Goal: Information Seeking & Learning: Learn about a topic

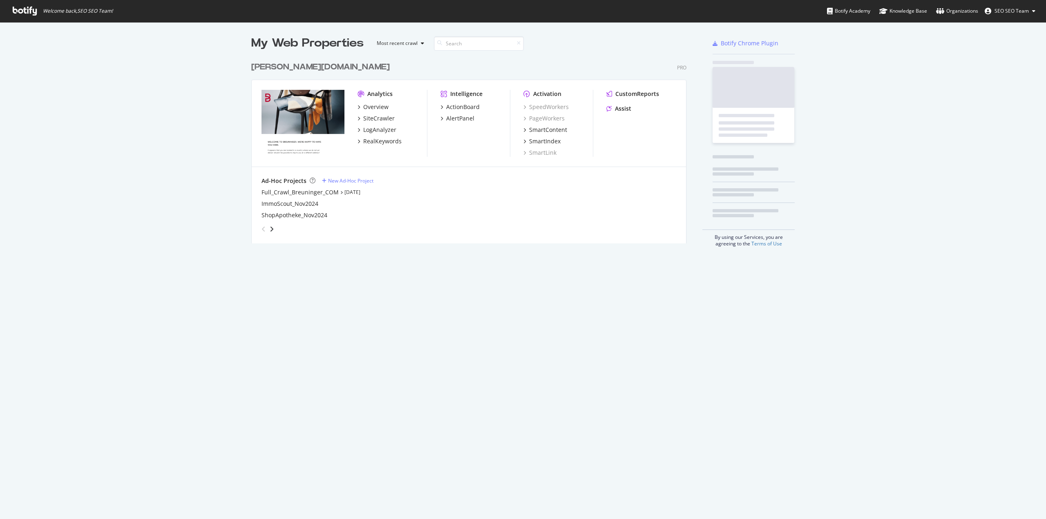
scroll to position [513, 1033]
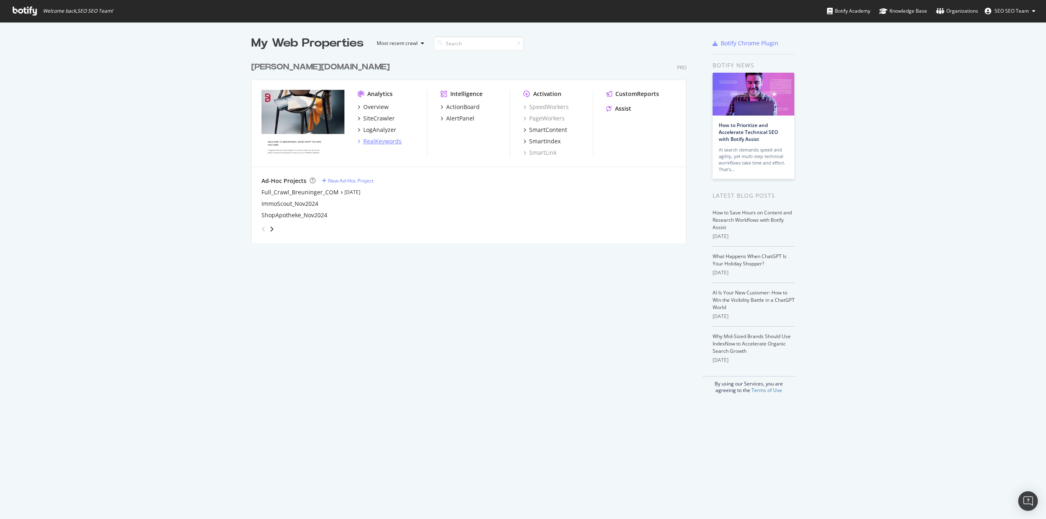
click at [373, 138] on div "RealKeywords" at bounding box center [382, 141] width 38 height 8
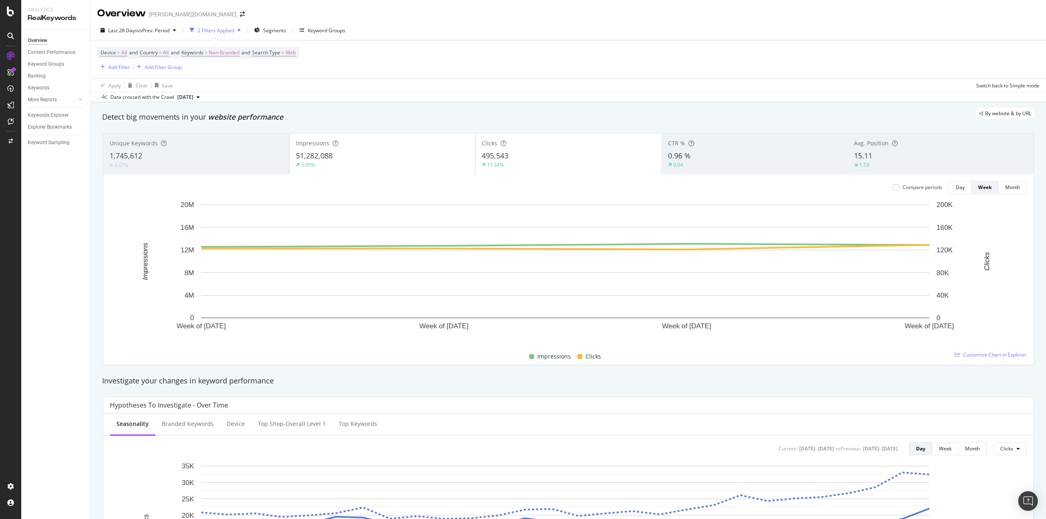
drag, startPoint x: 48, startPoint y: 116, endPoint x: 52, endPoint y: 120, distance: 5.8
click at [48, 116] on div "Keywords Explorer" at bounding box center [48, 115] width 41 height 9
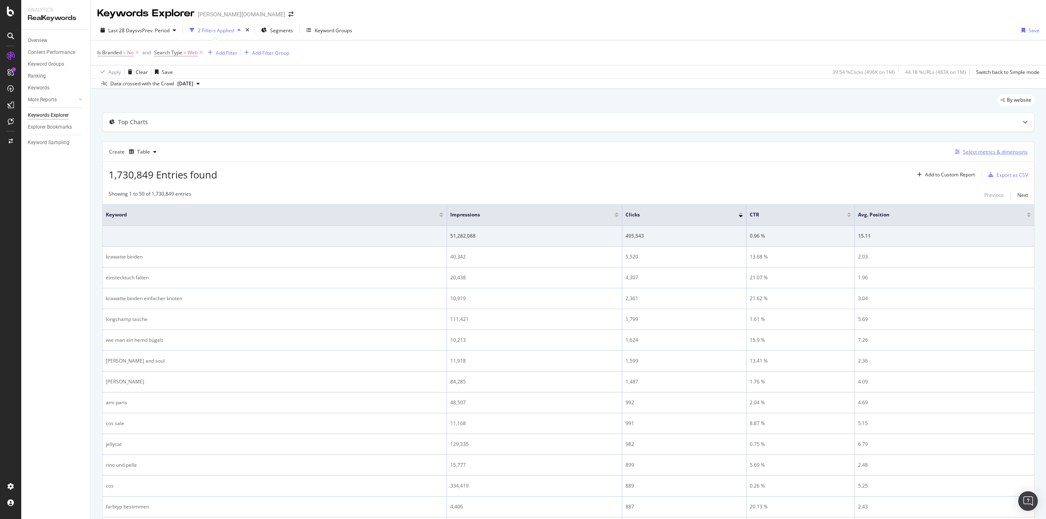
click at [963, 154] on div "Select metrics & dimensions" at bounding box center [995, 151] width 65 height 7
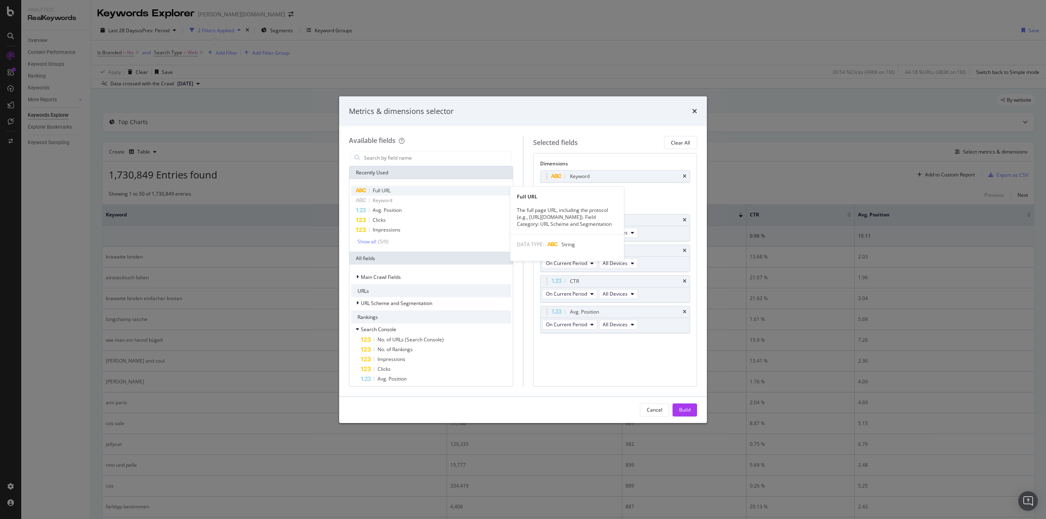
click at [376, 191] on span "Full URL" at bounding box center [382, 190] width 18 height 7
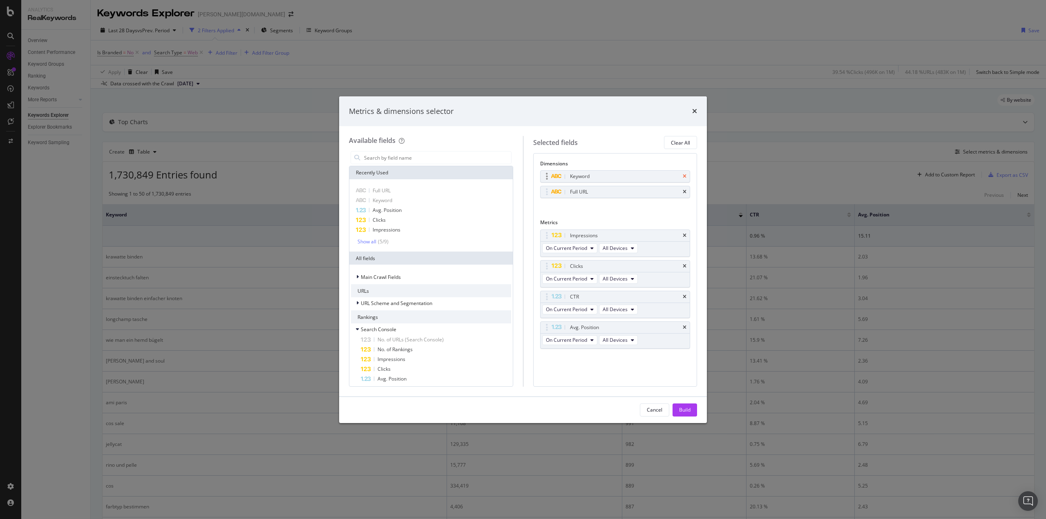
click at [686, 174] on icon "times" at bounding box center [685, 176] width 4 height 5
click at [684, 407] on div "Build" at bounding box center [684, 409] width 11 height 7
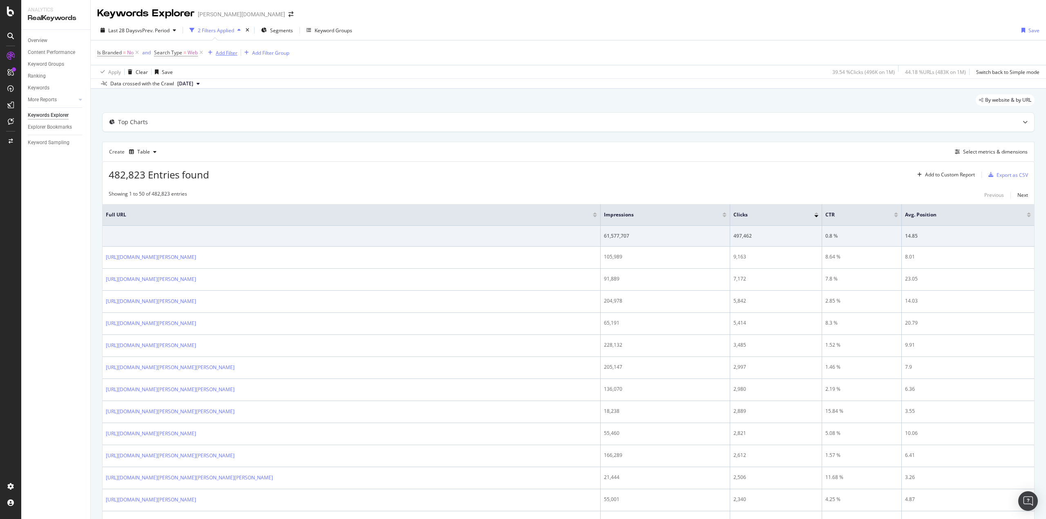
click at [225, 56] on div "Add Filter" at bounding box center [221, 52] width 33 height 9
click at [453, 106] on div "By website & by URL" at bounding box center [568, 103] width 932 height 18
click at [226, 54] on div "Add Filter" at bounding box center [227, 52] width 22 height 7
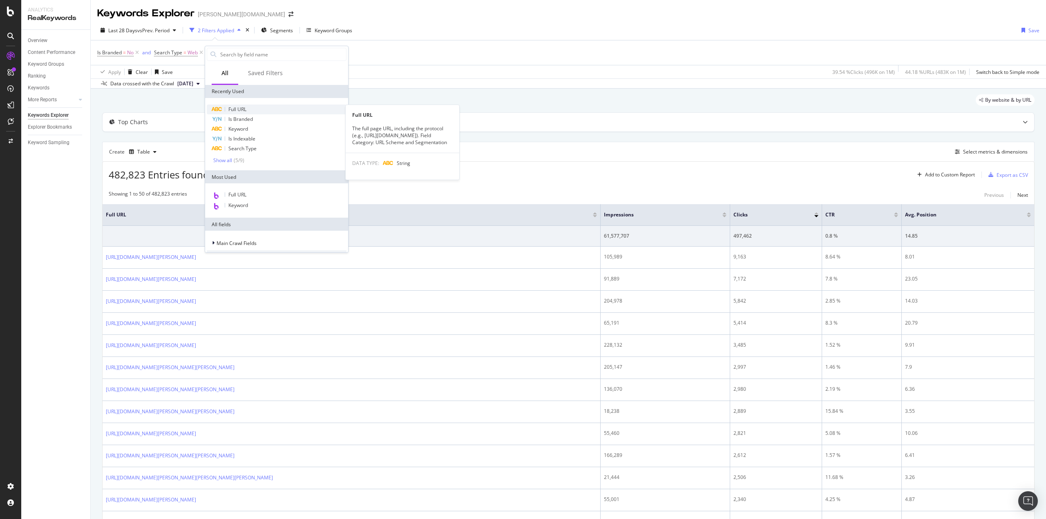
click at [252, 107] on div "Full URL" at bounding box center [277, 110] width 140 height 10
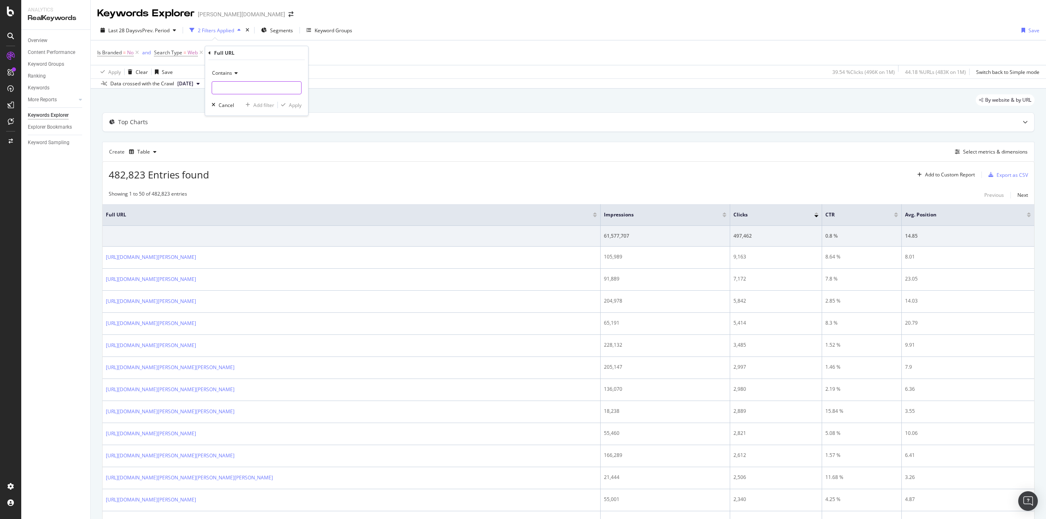
click at [237, 88] on input "text" at bounding box center [256, 87] width 89 height 13
type input "bekleidung"
click at [299, 108] on div "Apply" at bounding box center [295, 105] width 13 height 7
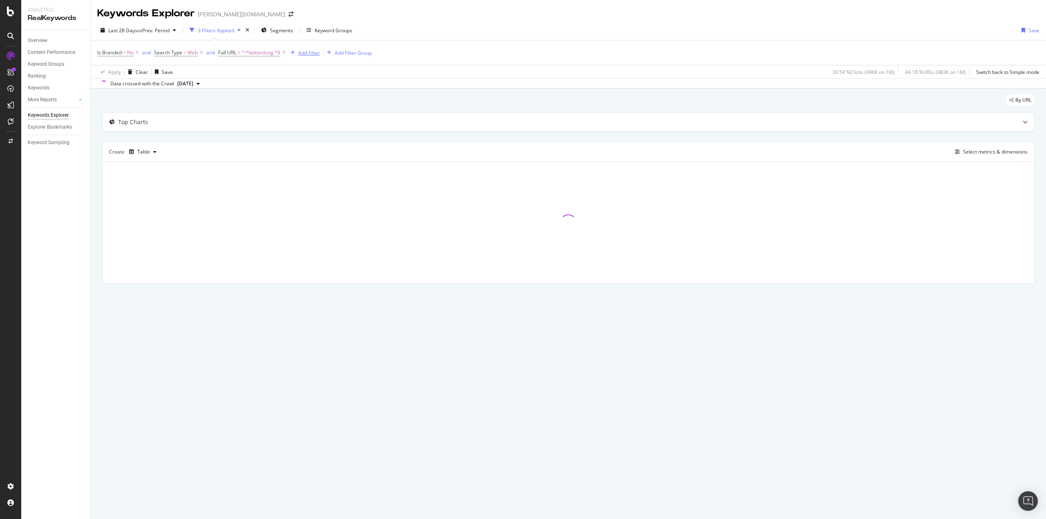
click at [306, 52] on div "Add Filter" at bounding box center [309, 52] width 22 height 7
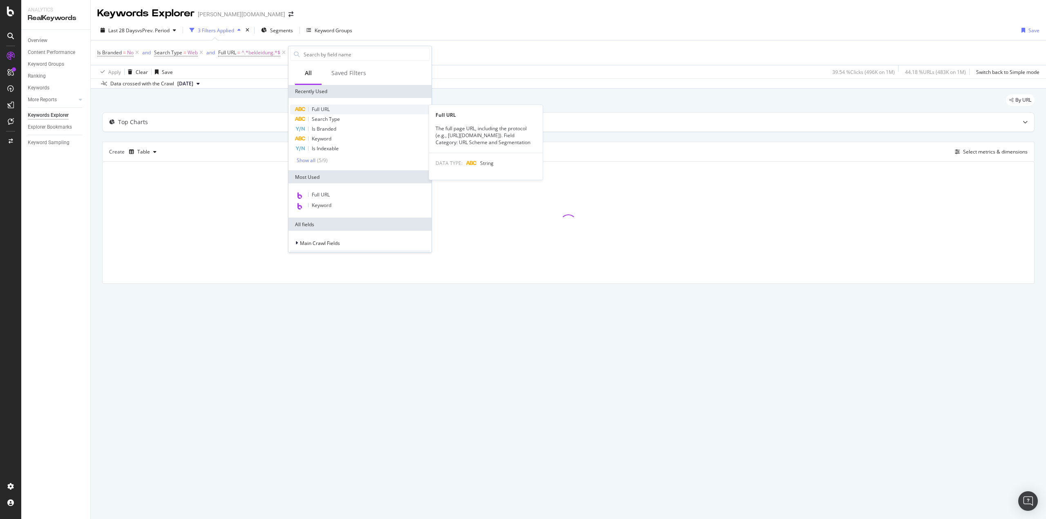
click at [339, 111] on div "Full URL" at bounding box center [360, 110] width 140 height 10
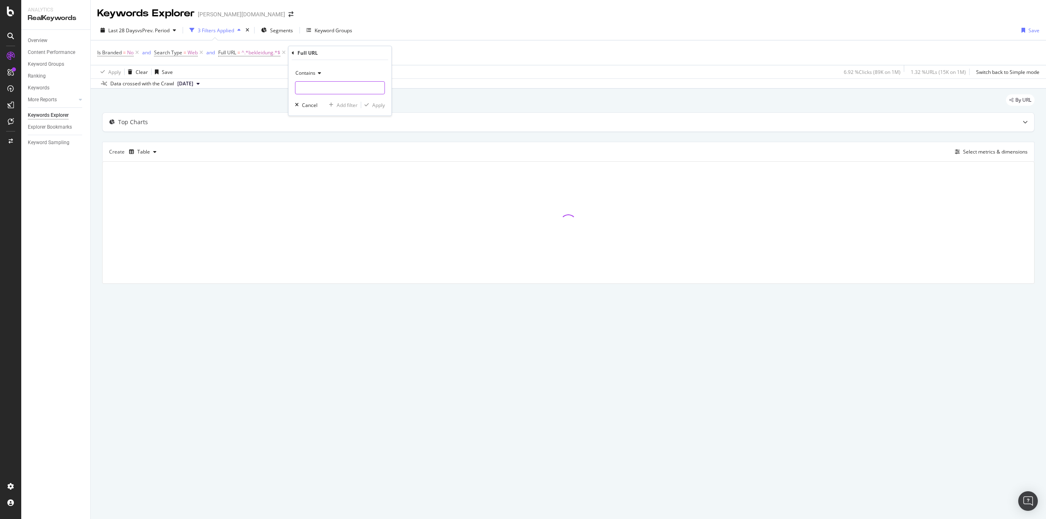
click at [321, 83] on input "text" at bounding box center [339, 87] width 89 height 13
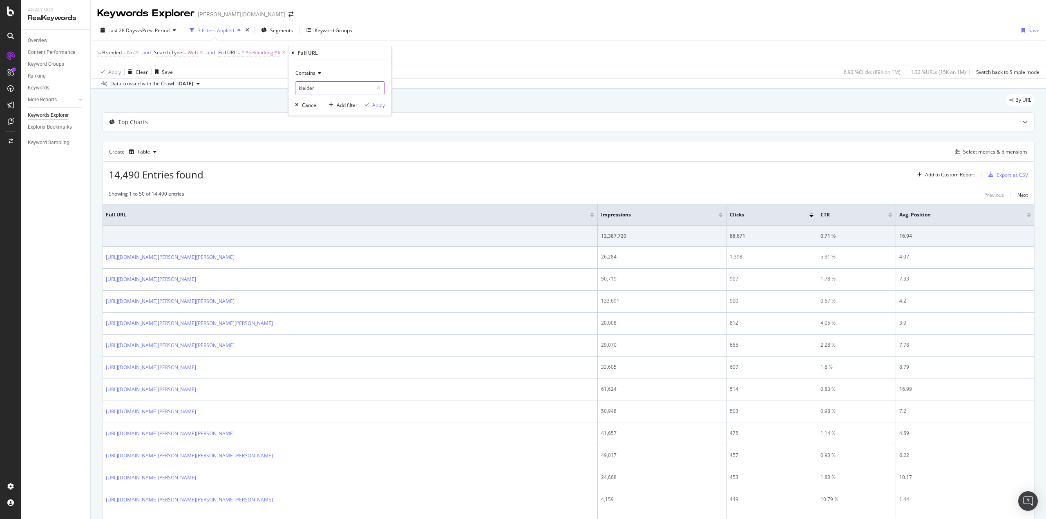
type input "kleider"
click at [378, 110] on div "Contains kleider Cancel Add filter Apply" at bounding box center [339, 88] width 103 height 56
click at [379, 106] on div "Apply" at bounding box center [378, 105] width 13 height 7
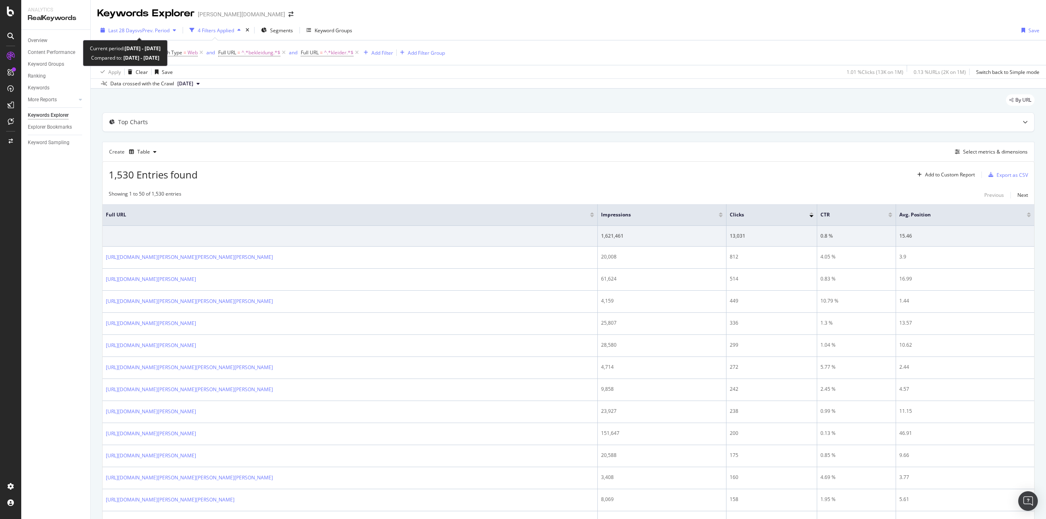
click at [154, 33] on span "vs Prev. Period" at bounding box center [153, 30] width 32 height 7
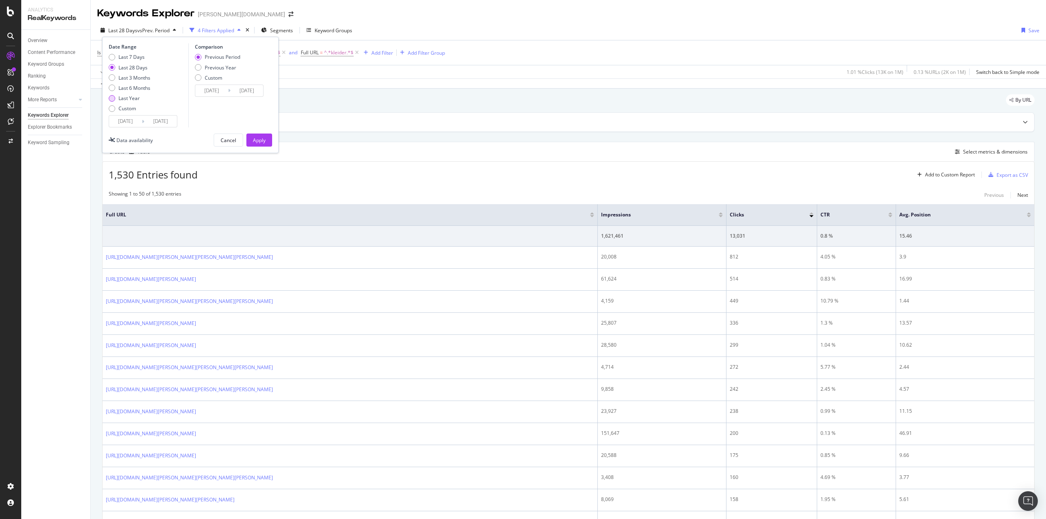
click at [118, 100] on div "Last Year" at bounding box center [130, 98] width 42 height 7
type input "[DATE]"
click at [257, 139] on div "Apply" at bounding box center [259, 140] width 13 height 7
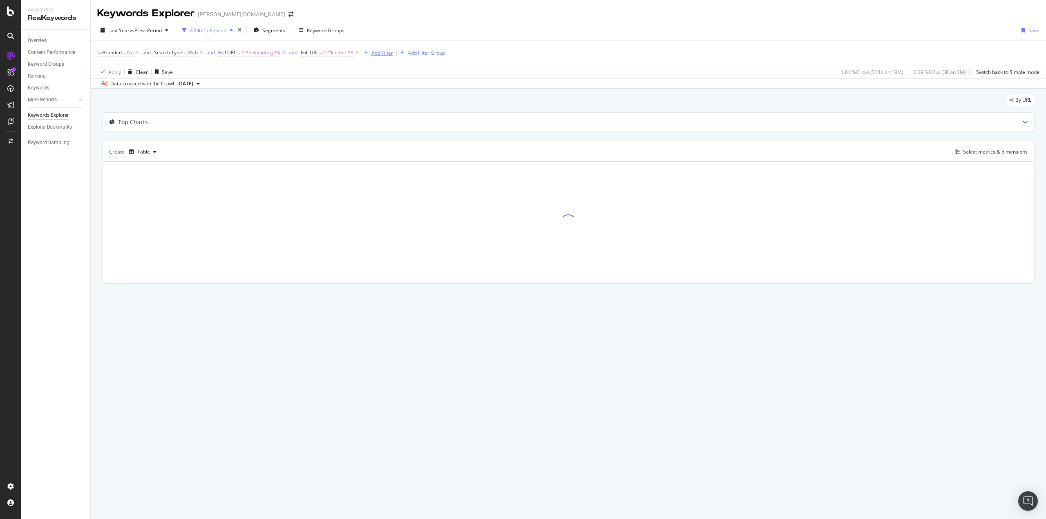
click at [379, 56] on div "Add Filter" at bounding box center [382, 52] width 22 height 7
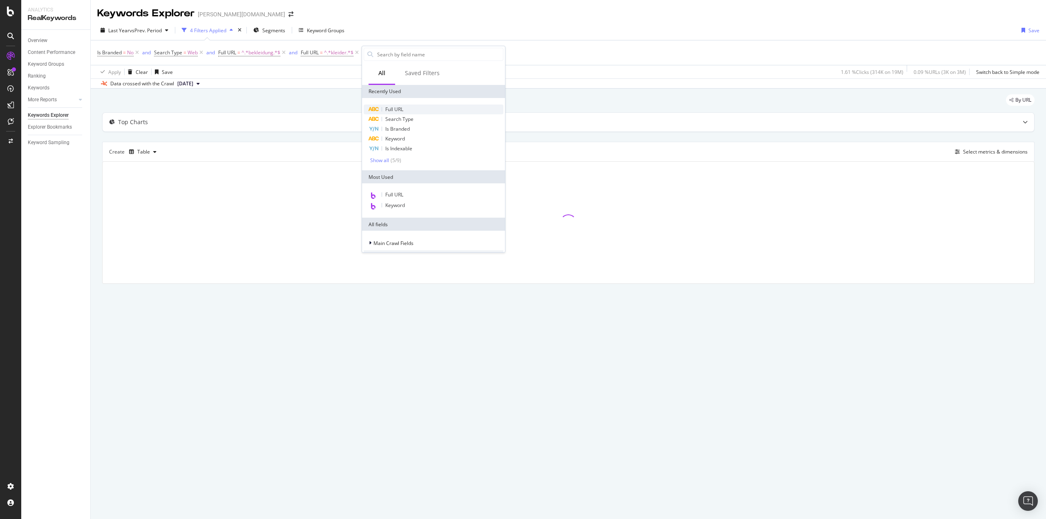
click at [409, 111] on div "Full URL" at bounding box center [434, 110] width 140 height 10
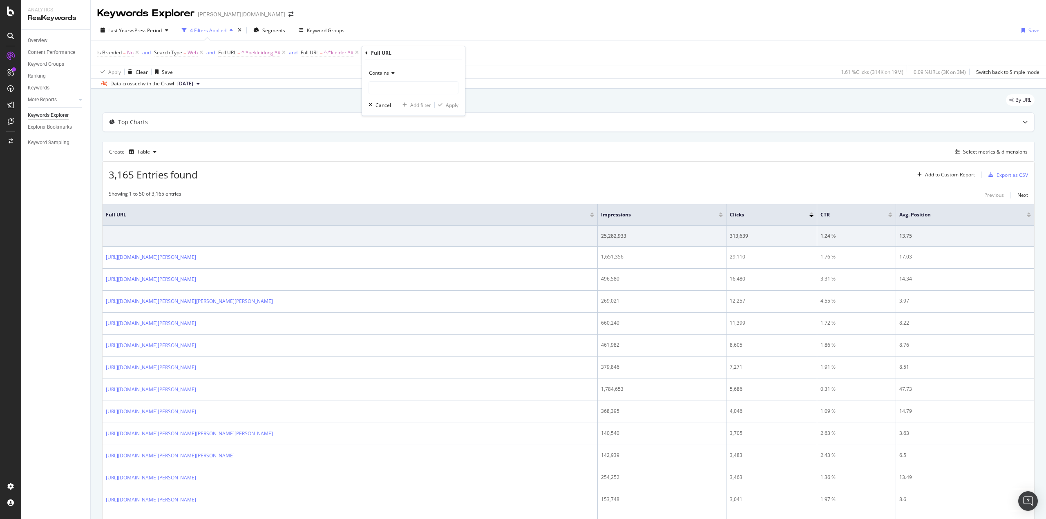
click at [387, 76] on span "Contains" at bounding box center [379, 72] width 20 height 7
click at [328, 75] on div "Apply Clear Save Switch back to Simple mode" at bounding box center [568, 71] width 955 height 13
click at [440, 52] on icon at bounding box center [438, 53] width 7 height 8
click at [388, 56] on div "Add Filter" at bounding box center [382, 52] width 22 height 7
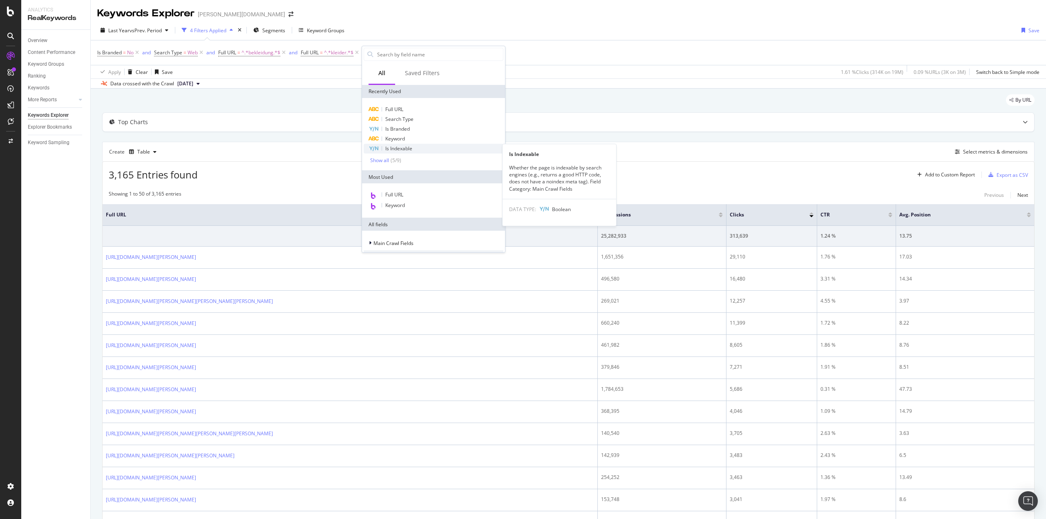
click at [410, 149] on span "Is Indexable" at bounding box center [398, 148] width 27 height 7
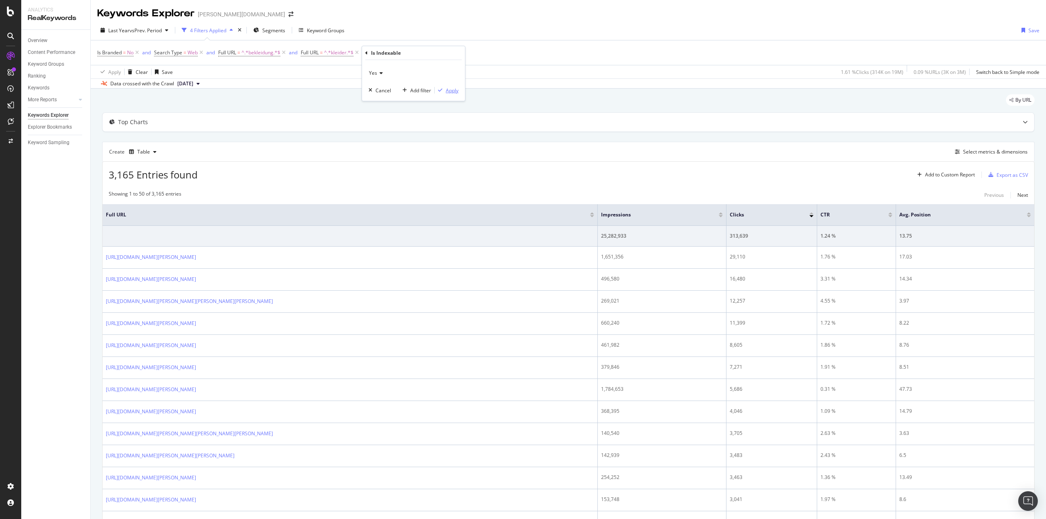
click at [449, 90] on div "Apply" at bounding box center [452, 90] width 13 height 7
click at [996, 176] on div "Export as CSV" at bounding box center [1011, 175] width 31 height 7
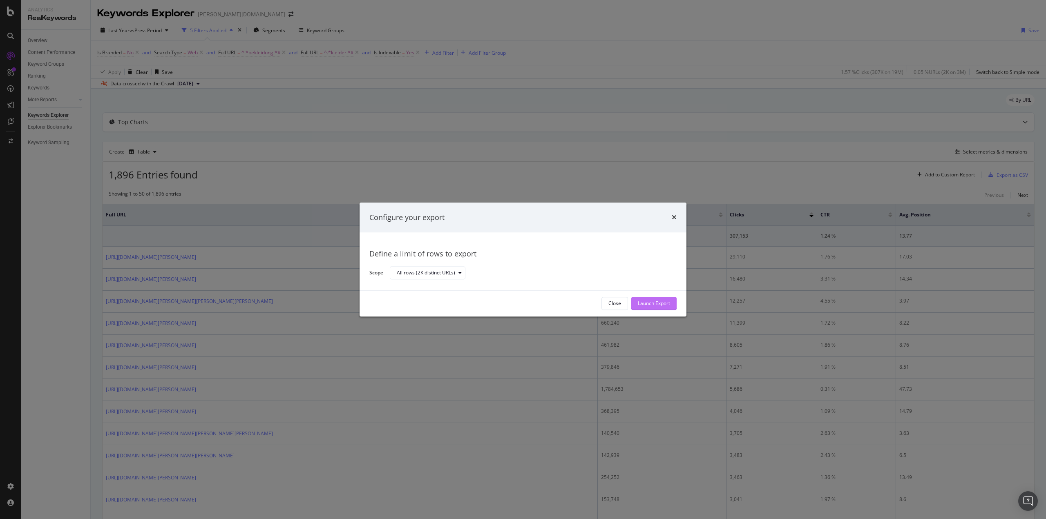
click at [652, 305] on div "Launch Export" at bounding box center [654, 303] width 32 height 7
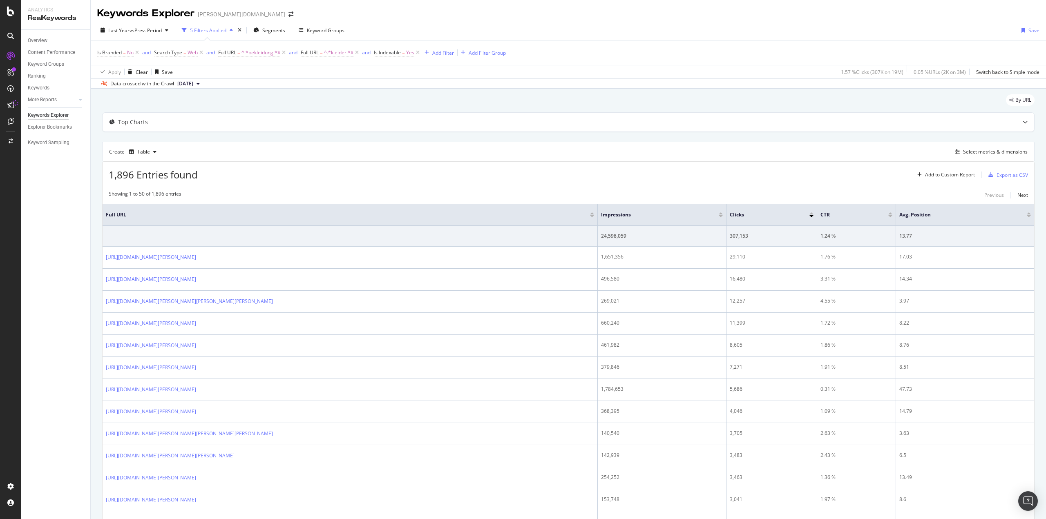
drag, startPoint x: 292, startPoint y: 98, endPoint x: 287, endPoint y: 96, distance: 5.8
click at [287, 96] on div "By URL" at bounding box center [568, 103] width 932 height 18
click at [289, 105] on div "By URL" at bounding box center [568, 103] width 932 height 18
click at [328, 53] on span "^.*kleider.*$" at bounding box center [338, 52] width 29 height 11
click at [339, 84] on input "kleider" at bounding box center [347, 86] width 77 height 13
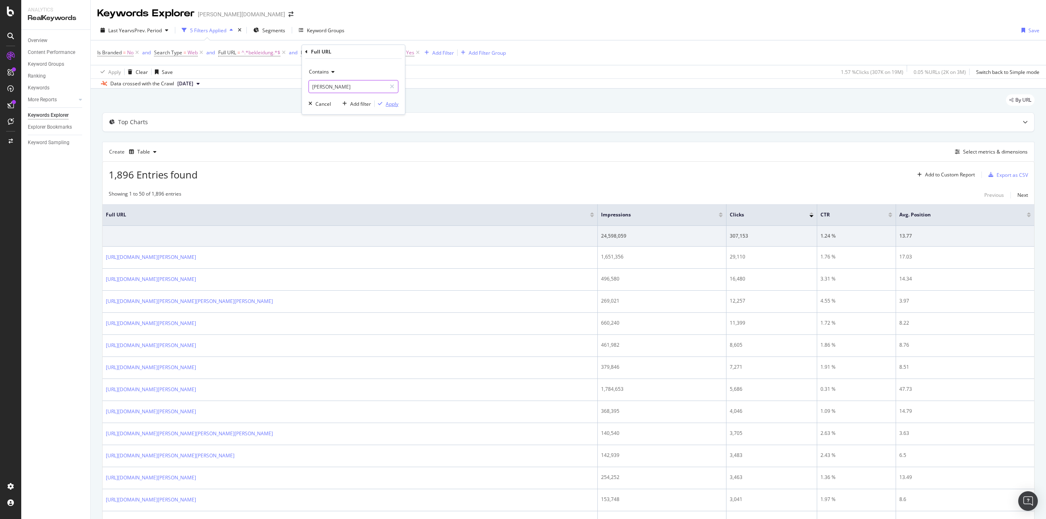
type input "[PERSON_NAME]"
click at [391, 103] on div "Apply" at bounding box center [392, 103] width 13 height 7
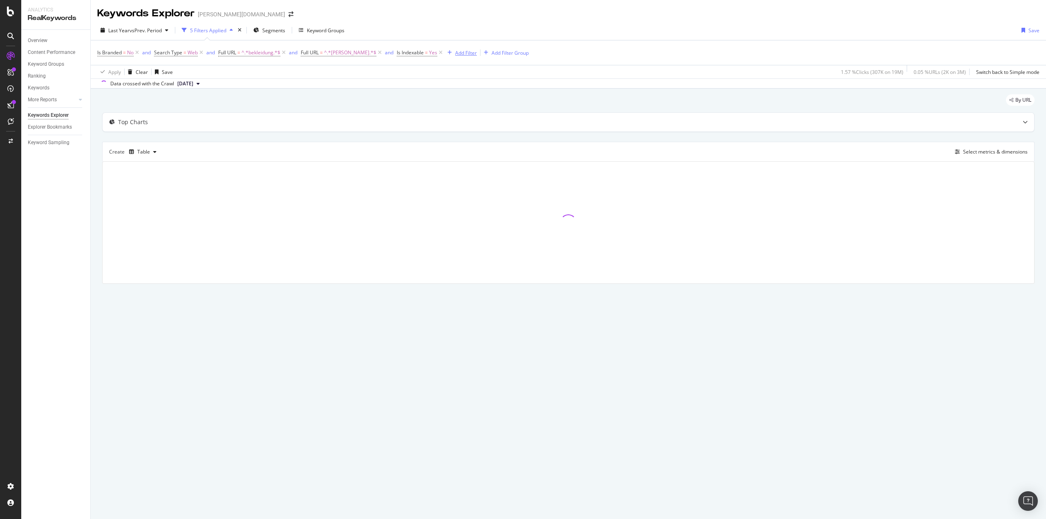
click at [455, 53] on div "Add Filter" at bounding box center [466, 52] width 22 height 7
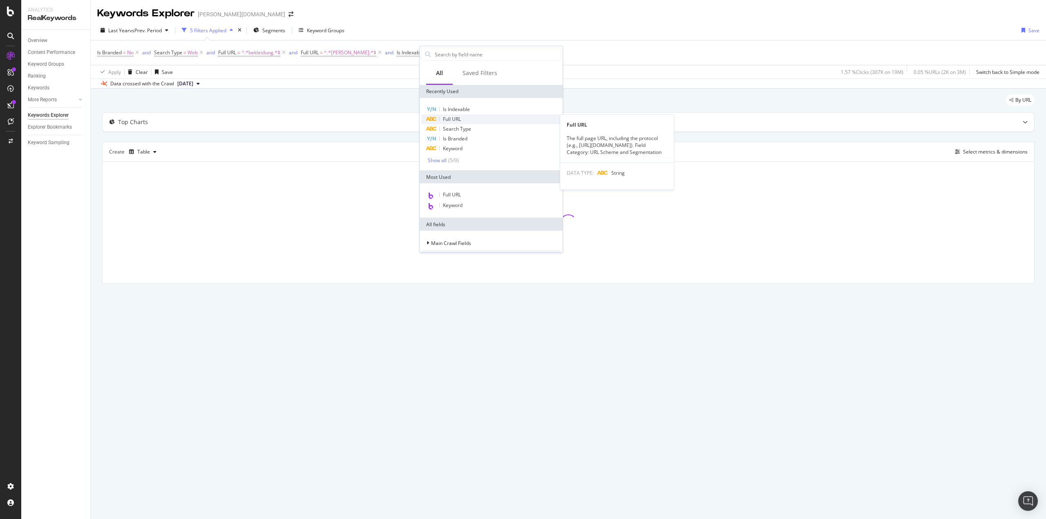
click at [464, 116] on div "Full URL" at bounding box center [491, 119] width 140 height 10
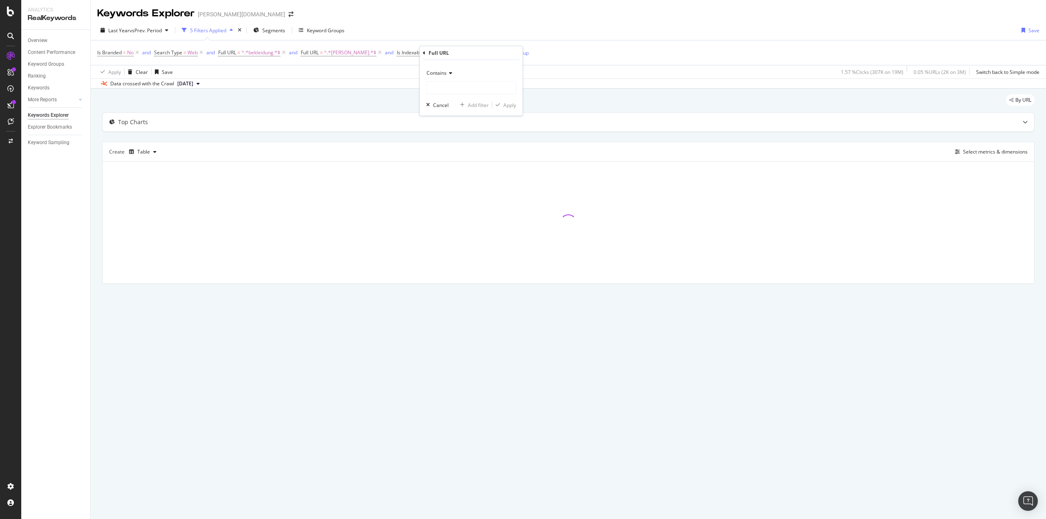
click at [458, 95] on div "Contains Cancel Add filter Apply" at bounding box center [471, 88] width 103 height 56
click at [457, 91] on input "text" at bounding box center [470, 87] width 89 height 13
type input "/de/"
click at [502, 107] on div "button" at bounding box center [497, 105] width 11 height 5
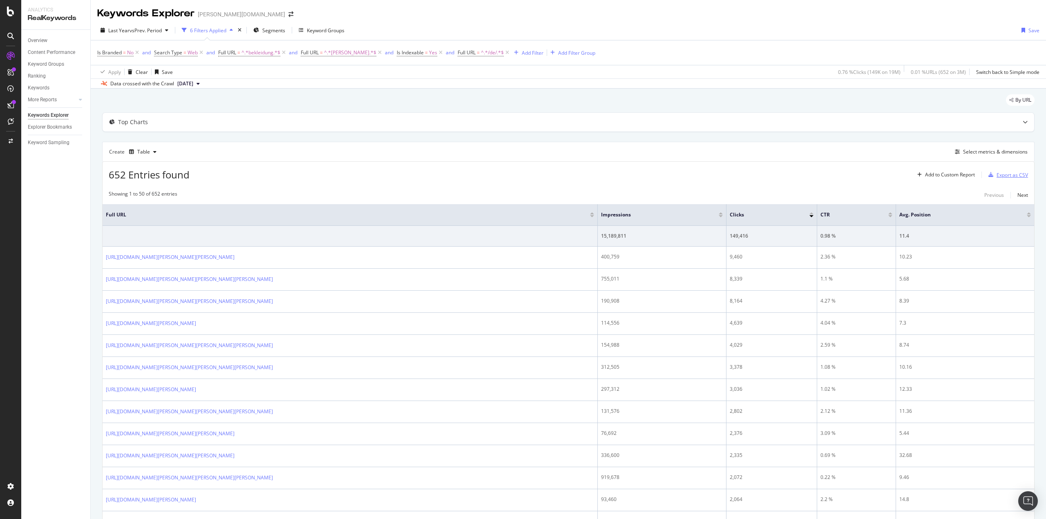
click at [1006, 176] on div "Export as CSV" at bounding box center [1011, 175] width 31 height 7
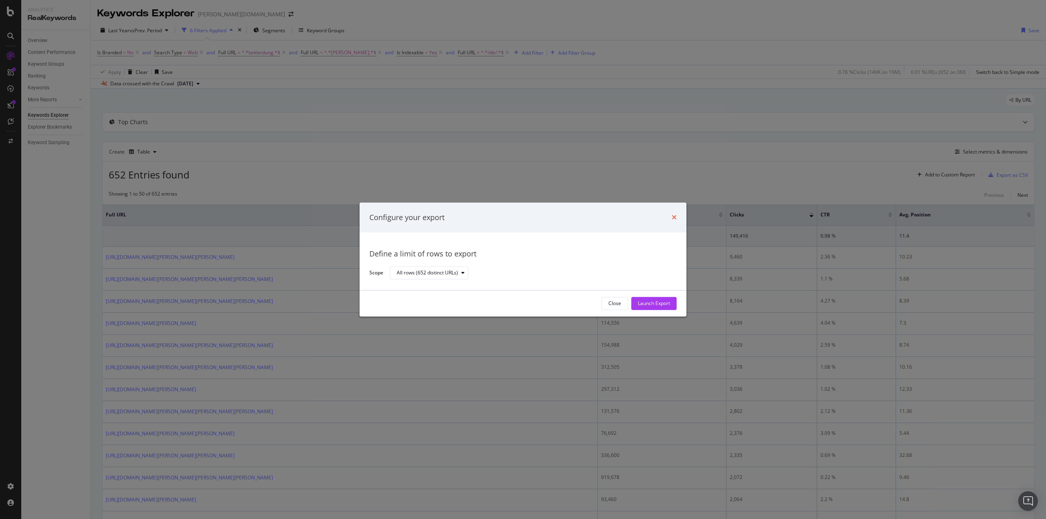
click at [673, 218] on icon "times" at bounding box center [674, 217] width 5 height 7
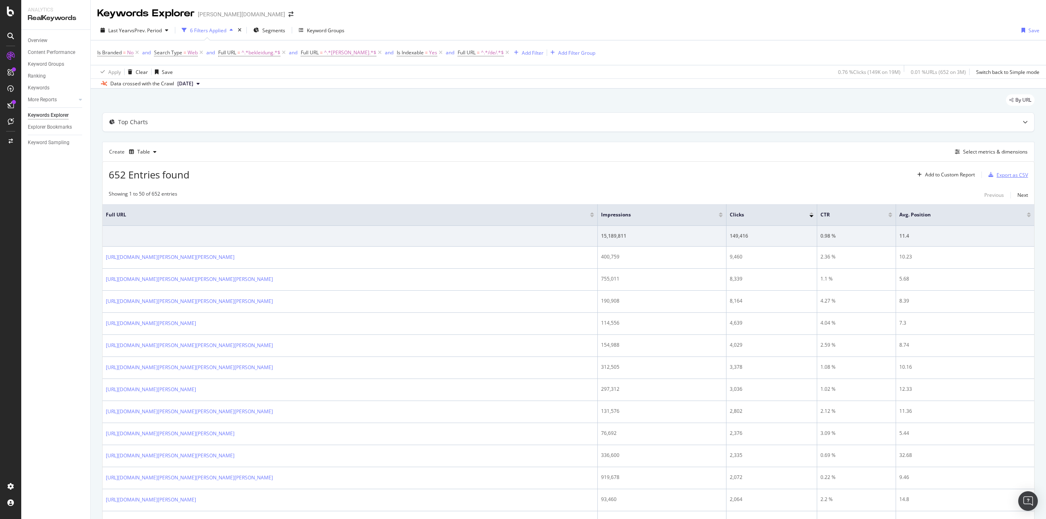
click at [1000, 175] on div "Export as CSV" at bounding box center [1011, 175] width 31 height 7
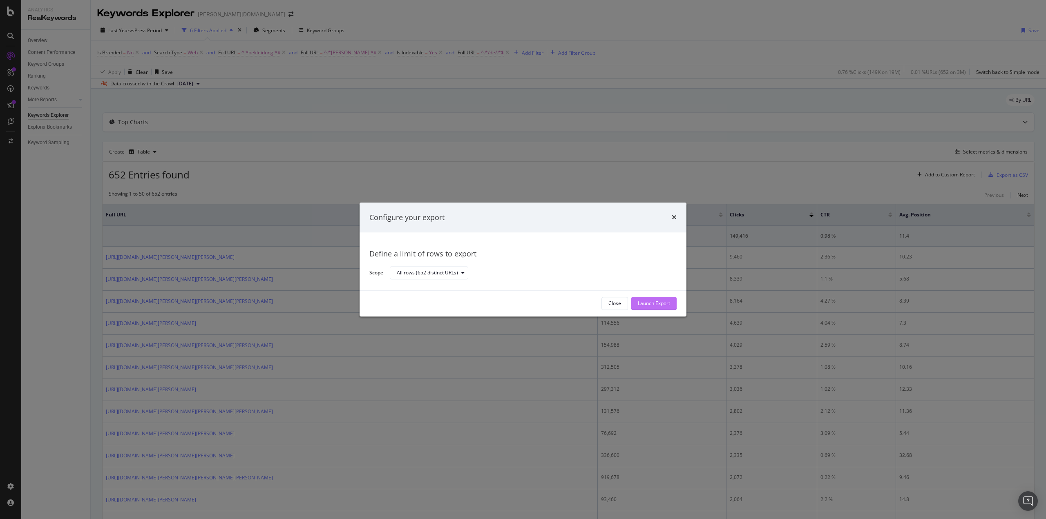
click at [654, 303] on div "Launch Export" at bounding box center [654, 303] width 32 height 7
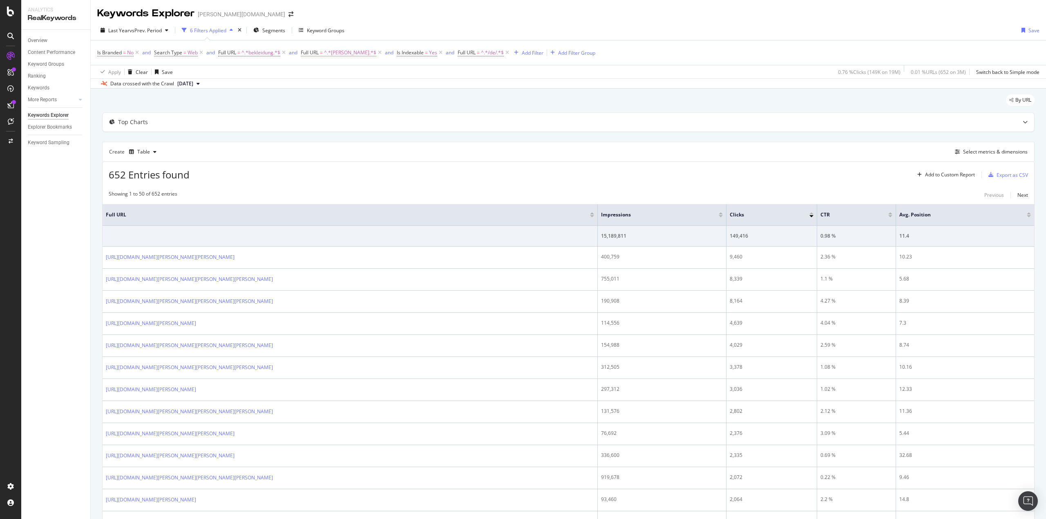
click at [332, 51] on span "^.*[PERSON_NAME].*$" at bounding box center [350, 52] width 52 height 11
click at [335, 87] on input "[PERSON_NAME]" at bounding box center [347, 86] width 77 height 13
type input "jacke"
click at [397, 105] on div "Apply" at bounding box center [392, 103] width 13 height 7
